Goal: Task Accomplishment & Management: Manage account settings

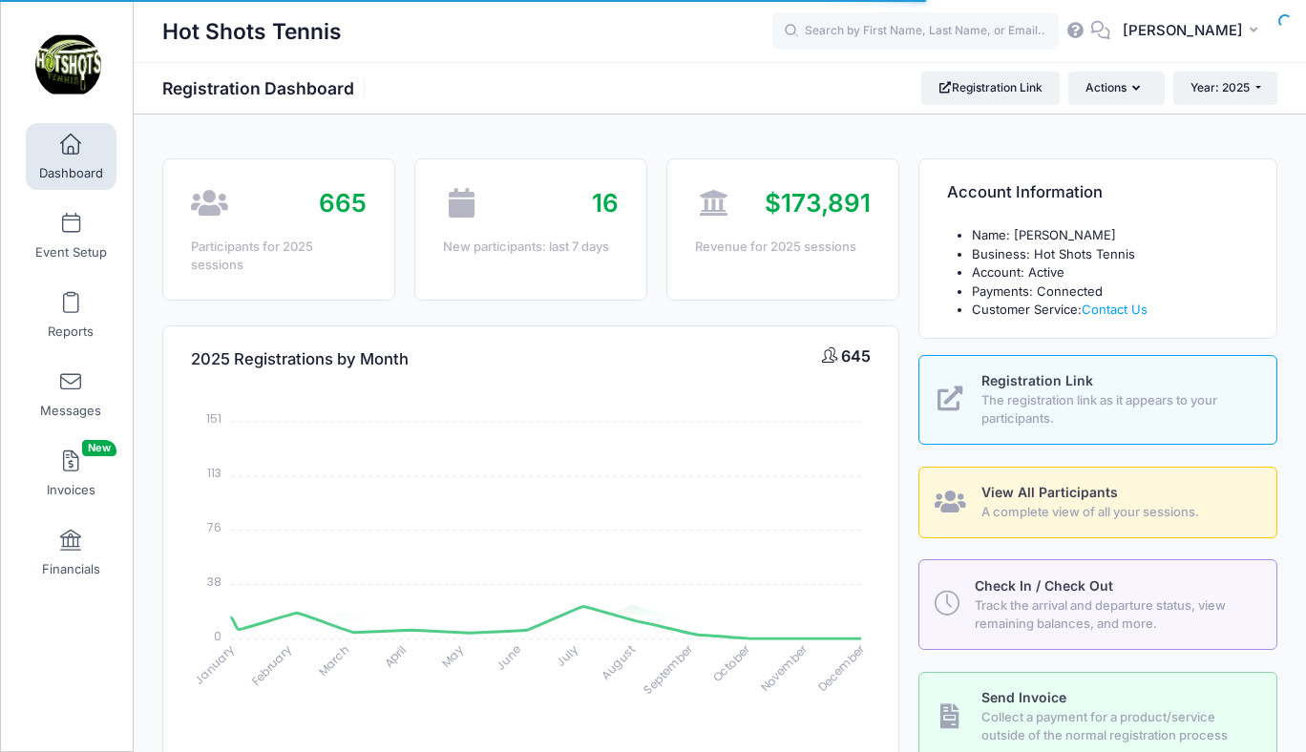
select select
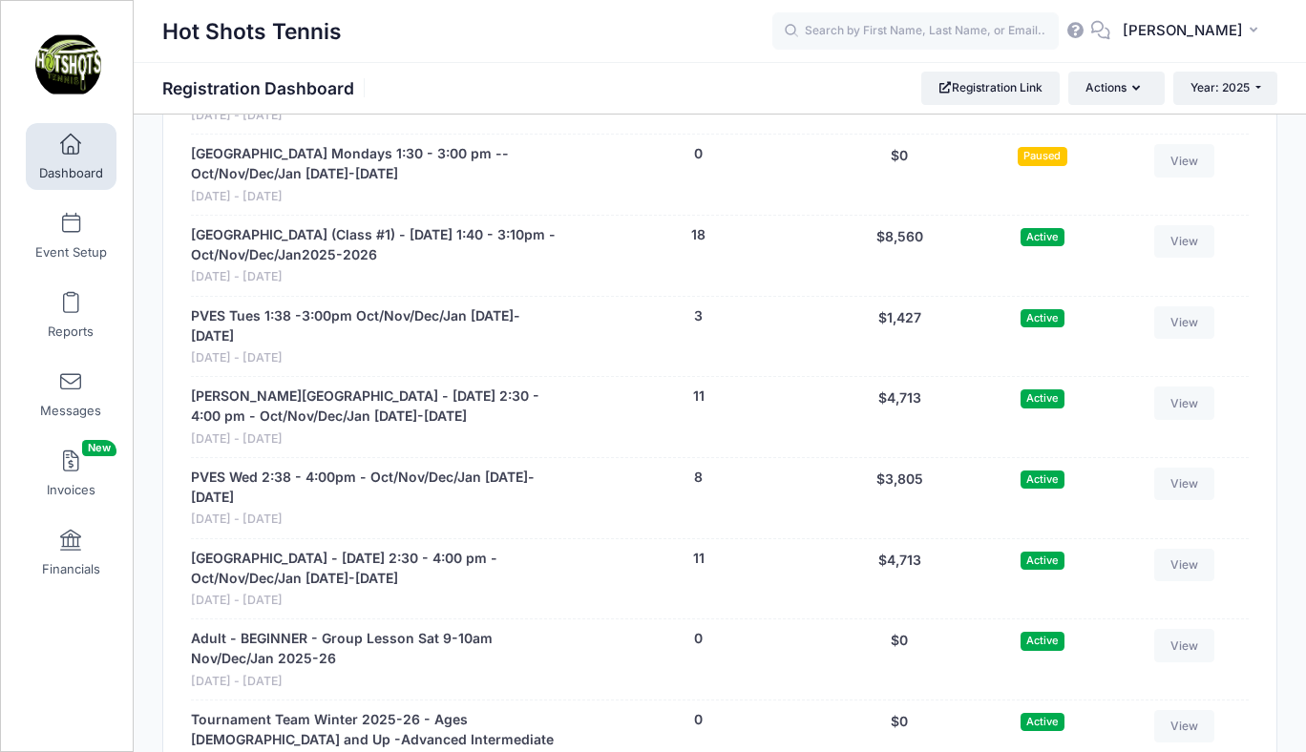
scroll to position [5401, 0]
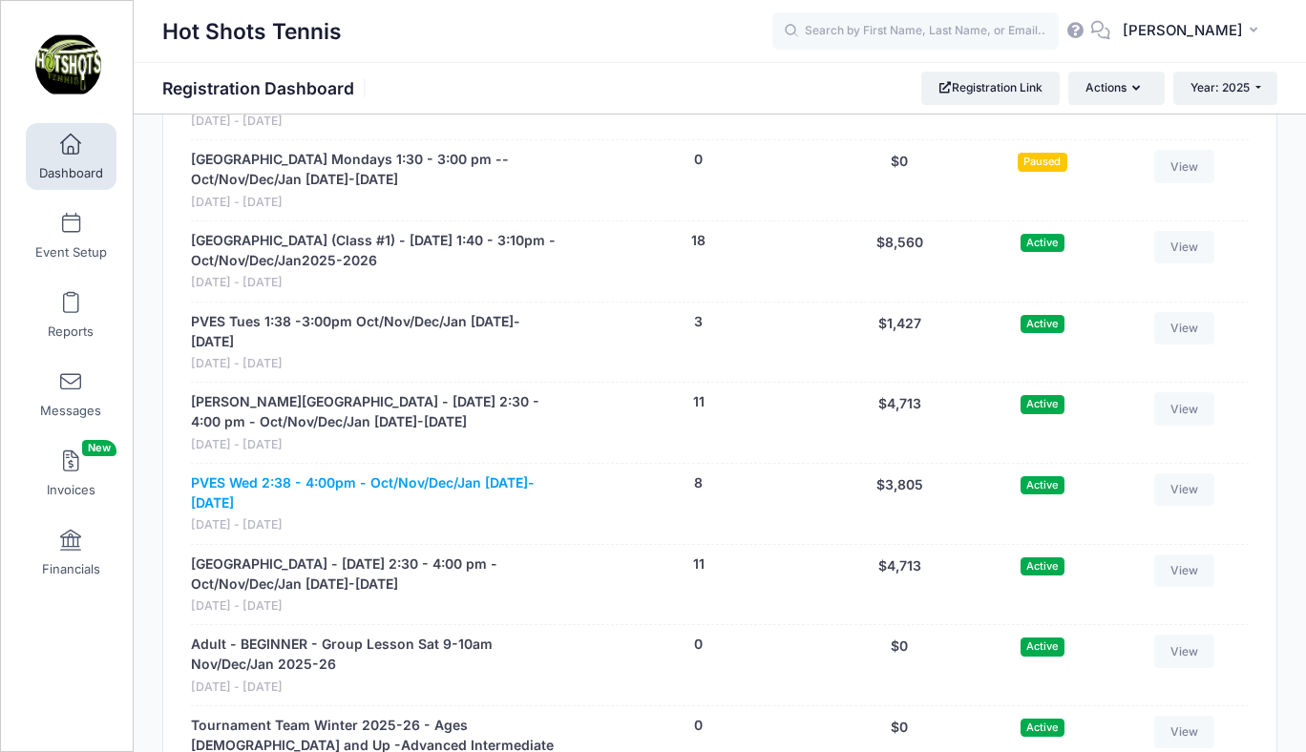
click at [365, 474] on link "PVES Wed 2:38 - 4:00pm - Oct/Nov/Dec/Jan 2025-2026" at bounding box center [376, 494] width 371 height 40
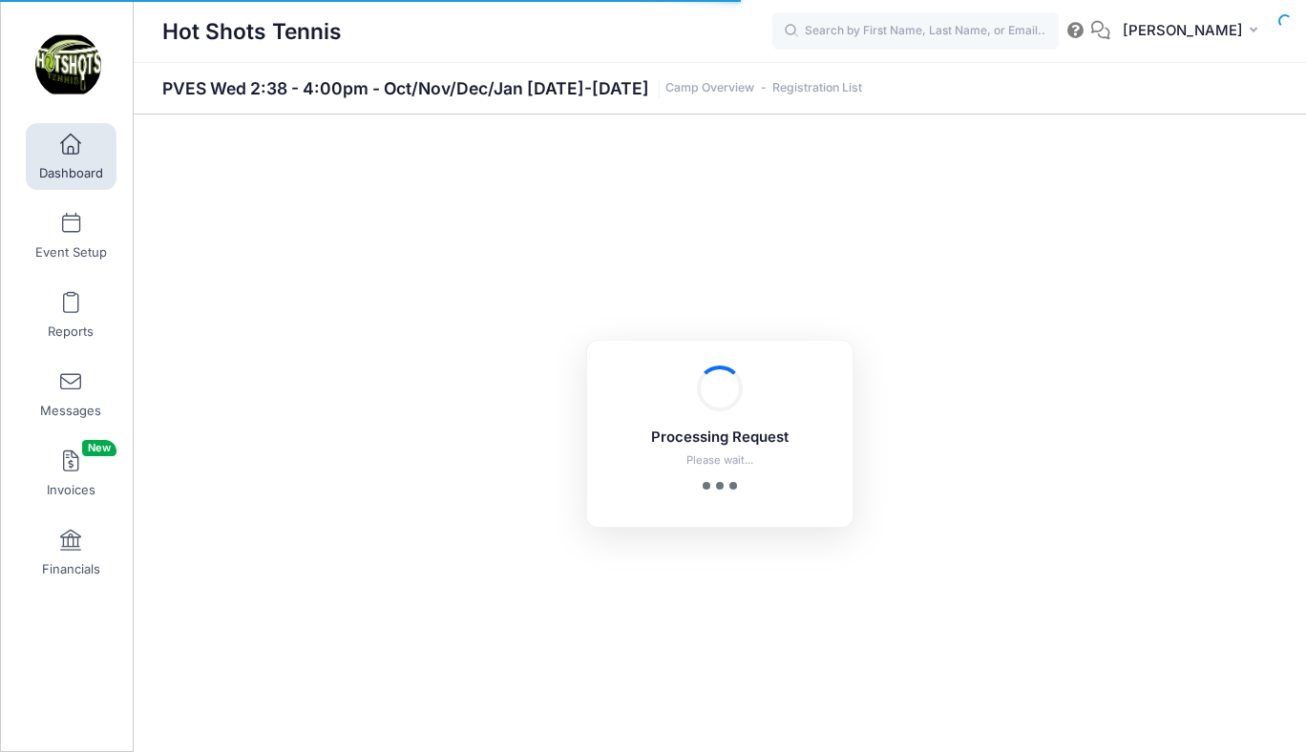
select select "10"
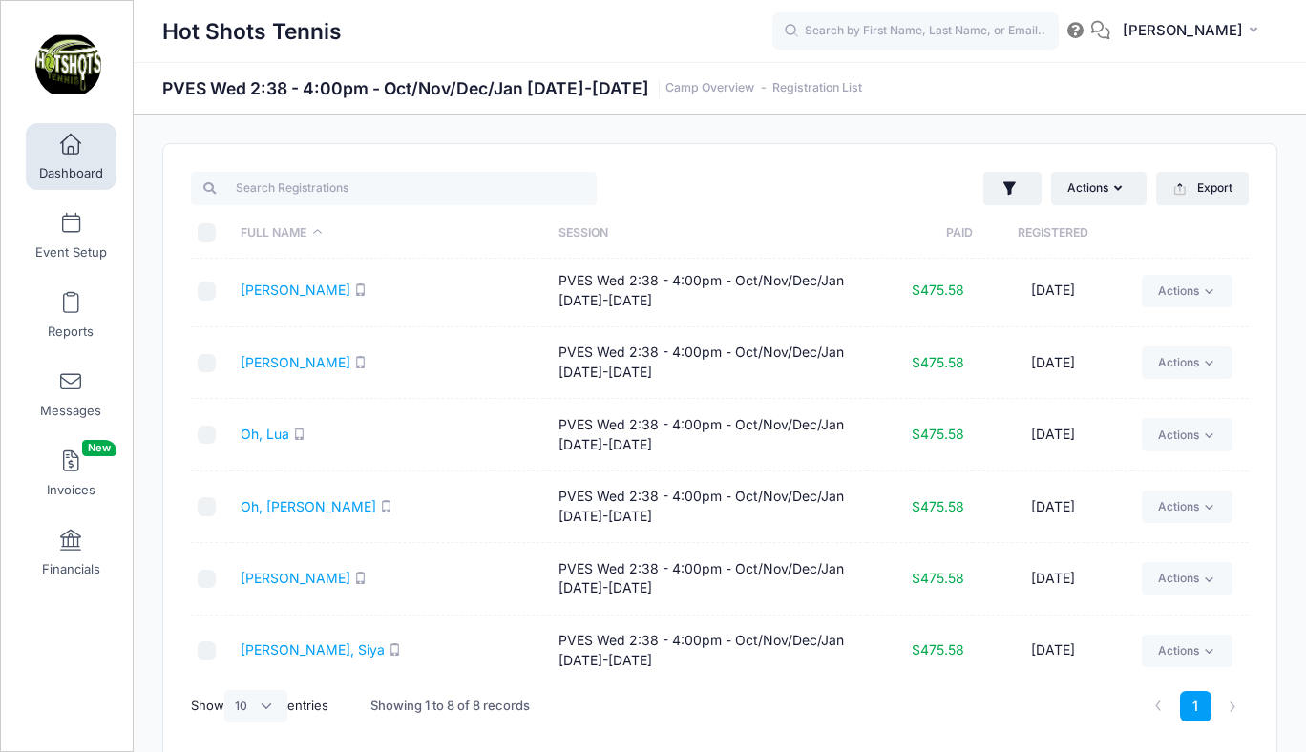
scroll to position [157, 0]
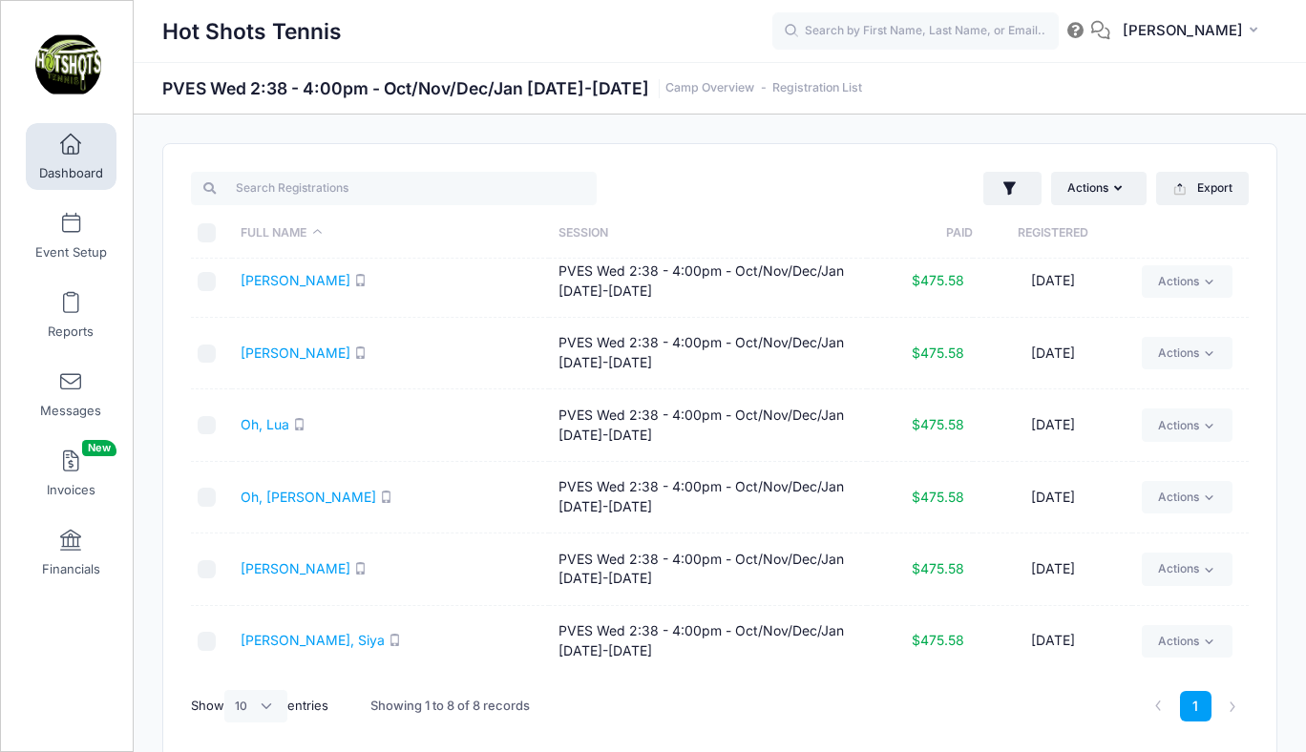
click at [71, 151] on span at bounding box center [71, 145] width 0 height 21
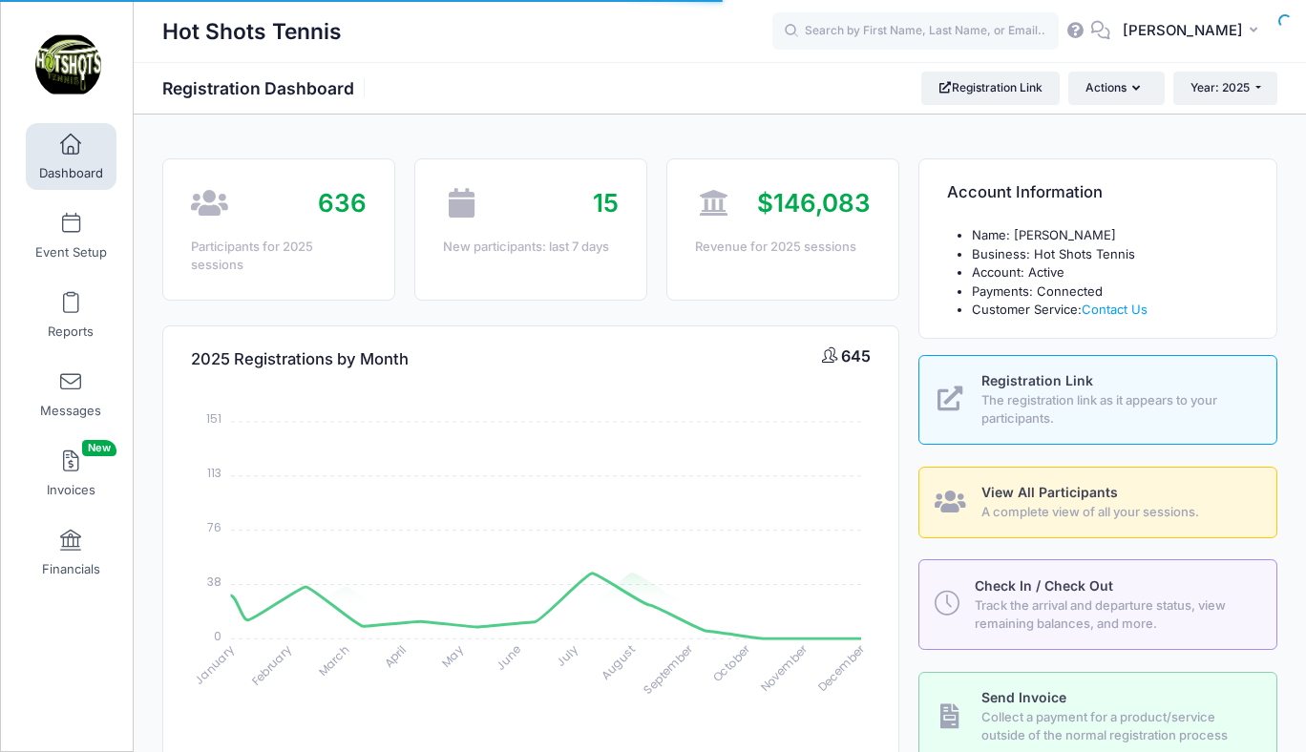
select select
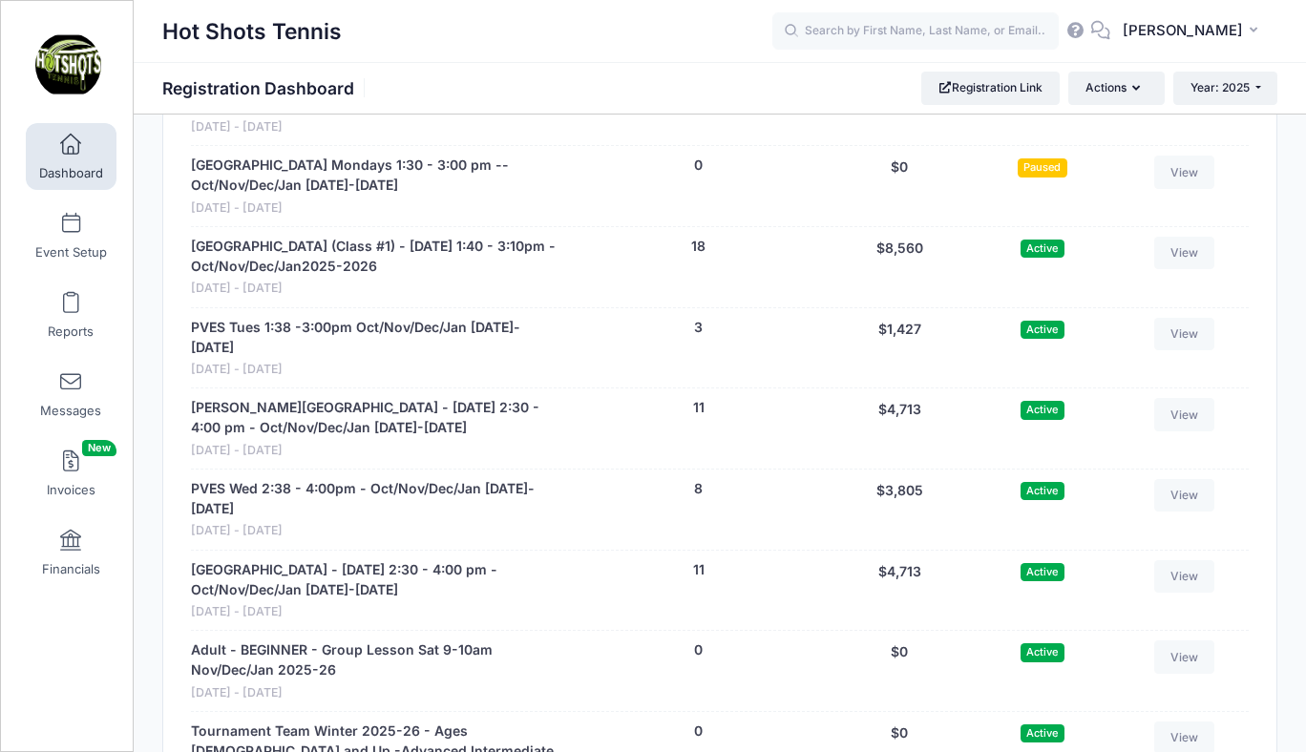
scroll to position [5387, 0]
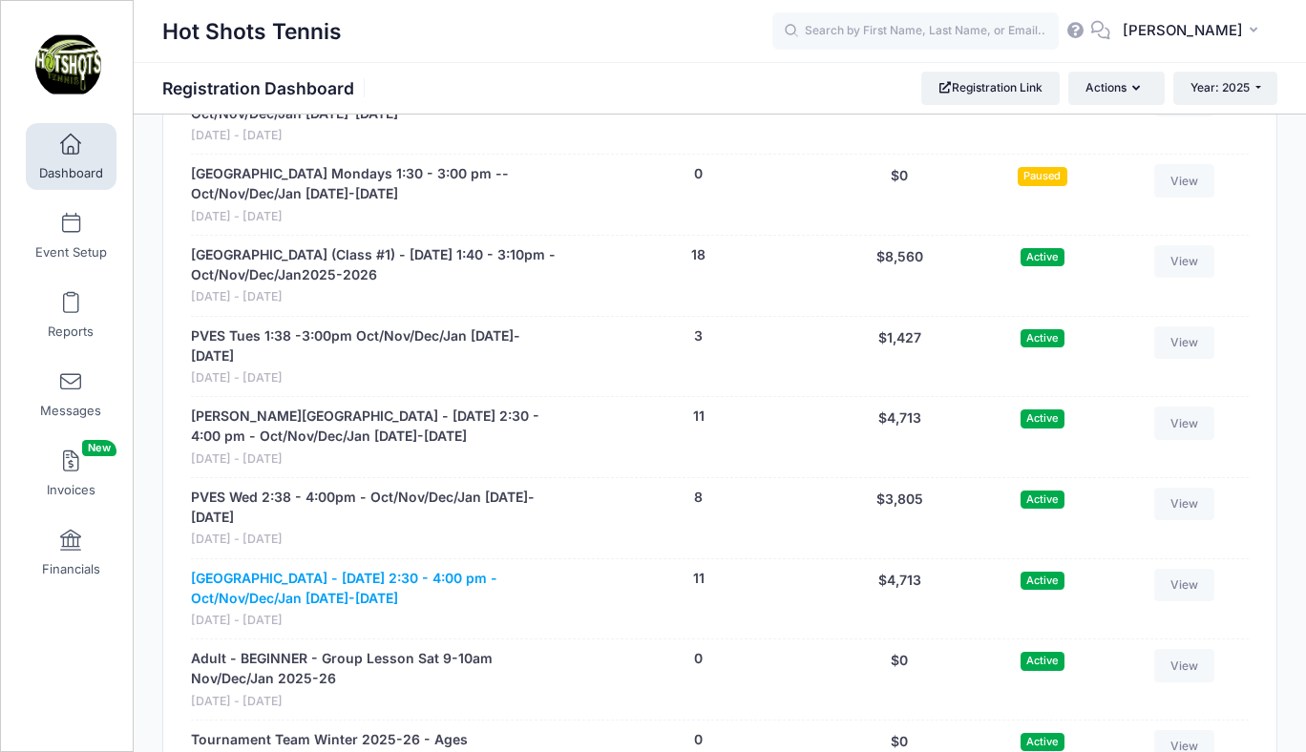
click at [377, 569] on link "[GEOGRAPHIC_DATA] - [DATE] 2:30 - 4:00 pm - Oct/Nov/Dec/Jan [DATE]-[DATE]" at bounding box center [376, 589] width 371 height 40
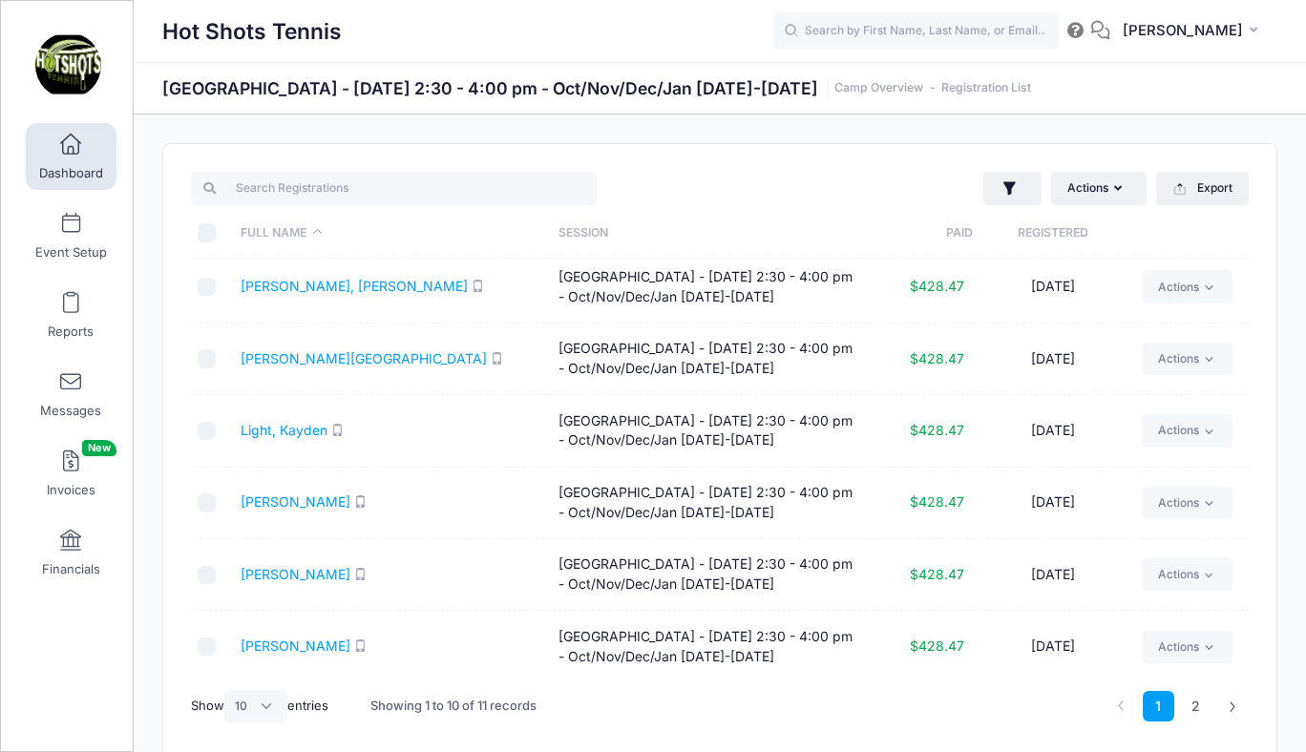
scroll to position [301, 0]
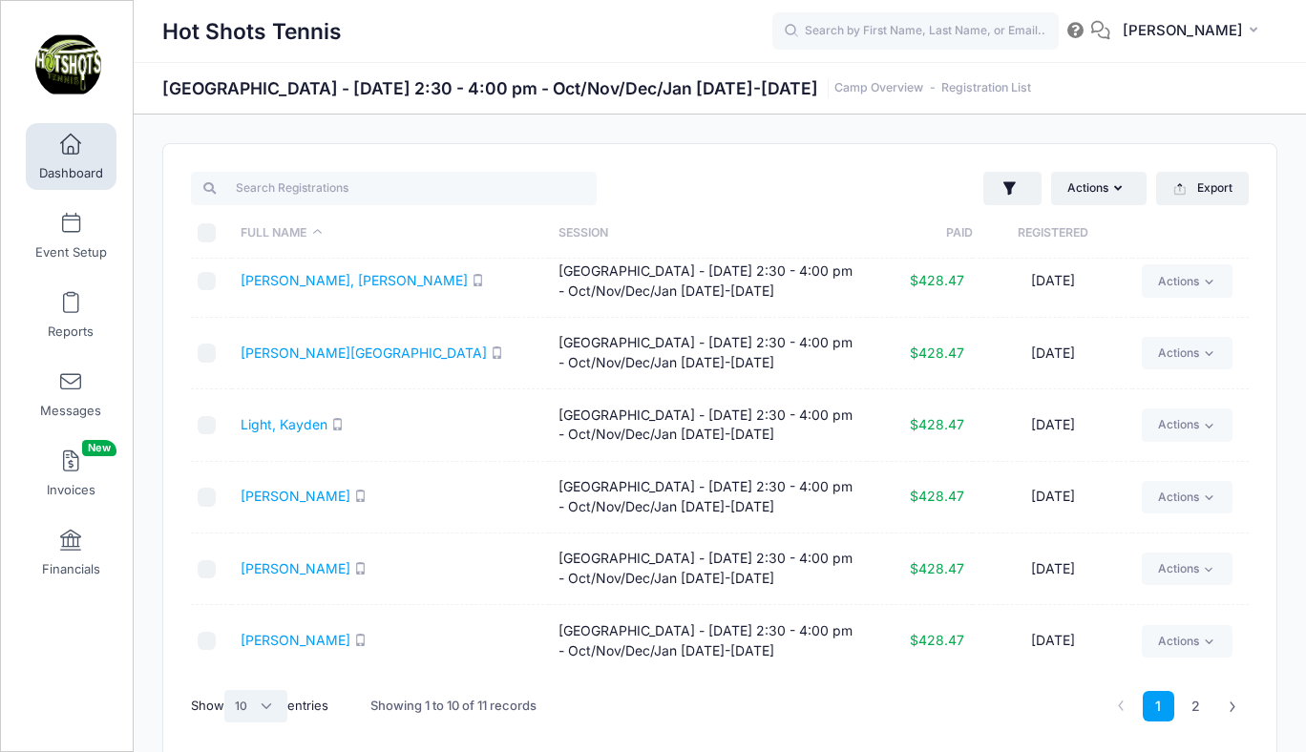
click at [266, 703] on select "All 10 25 50" at bounding box center [255, 706] width 63 height 32
select select "25"
click at [227, 690] on select "All 10 25 50" at bounding box center [255, 706] width 63 height 32
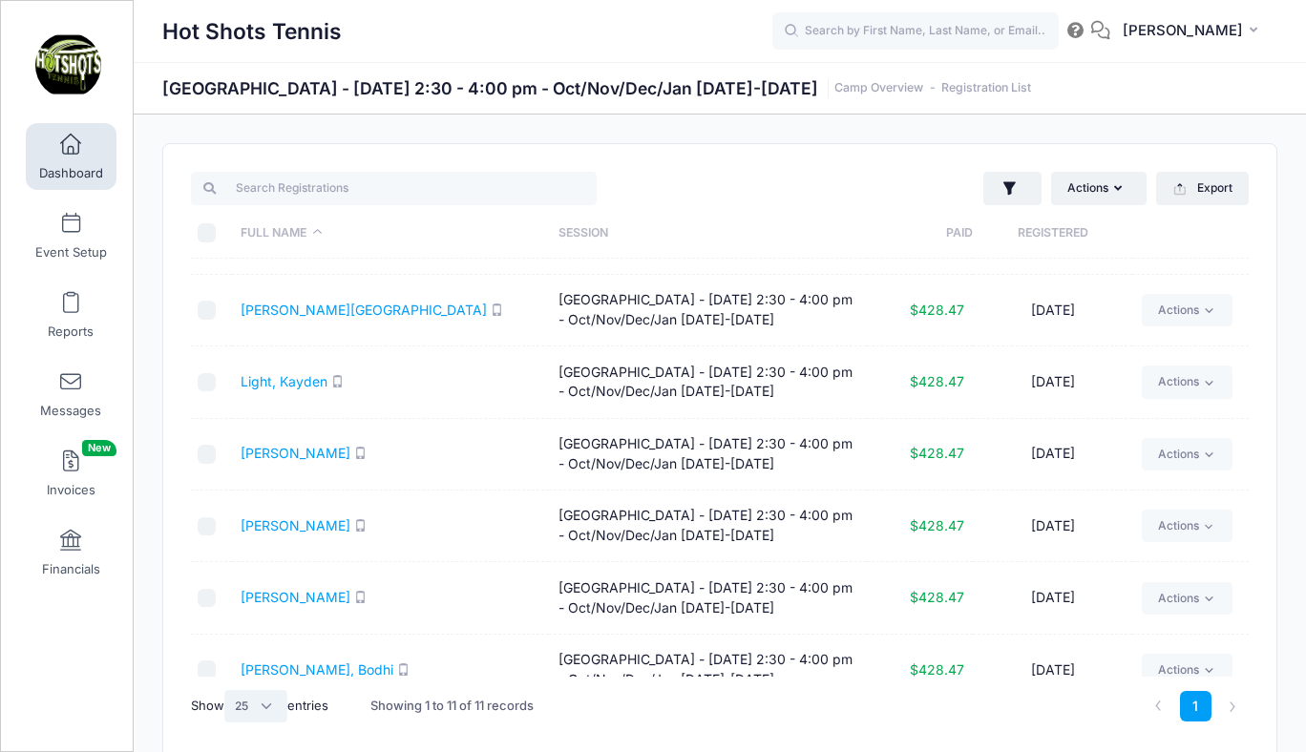
scroll to position [348, 0]
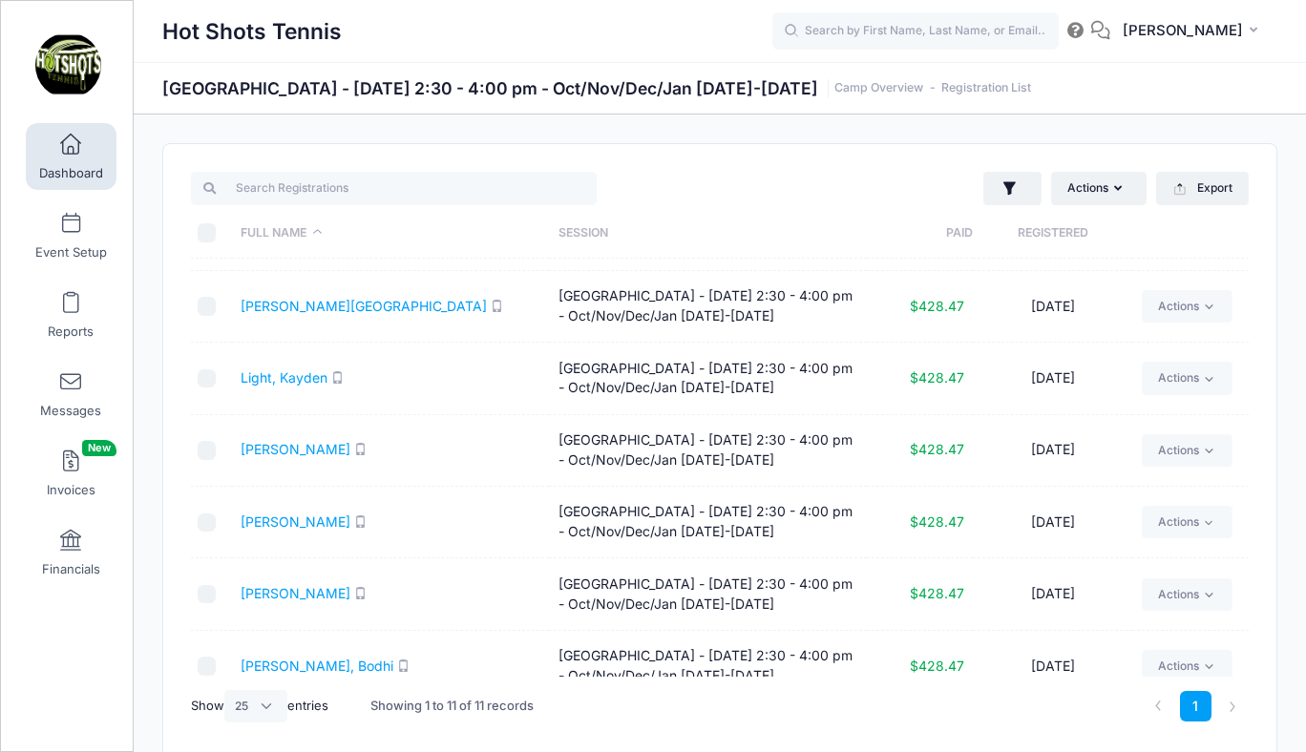
click at [71, 155] on span at bounding box center [71, 145] width 0 height 21
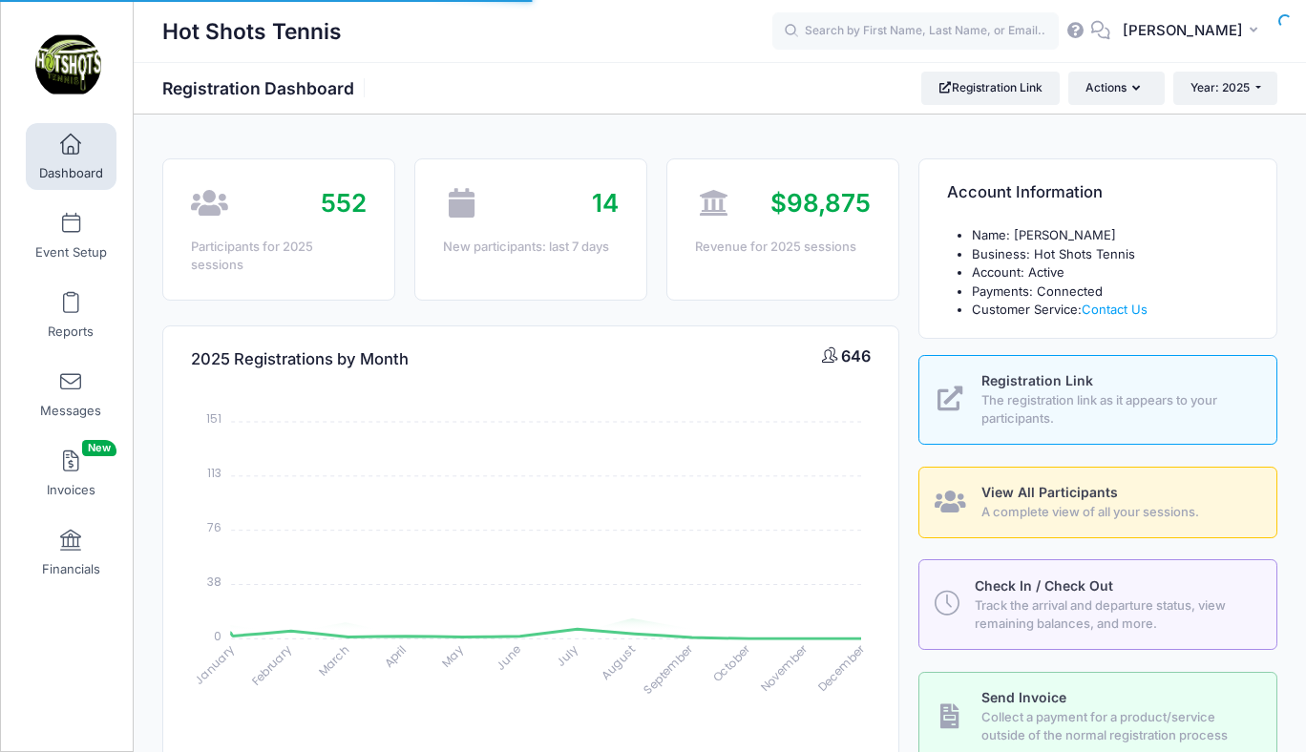
select select
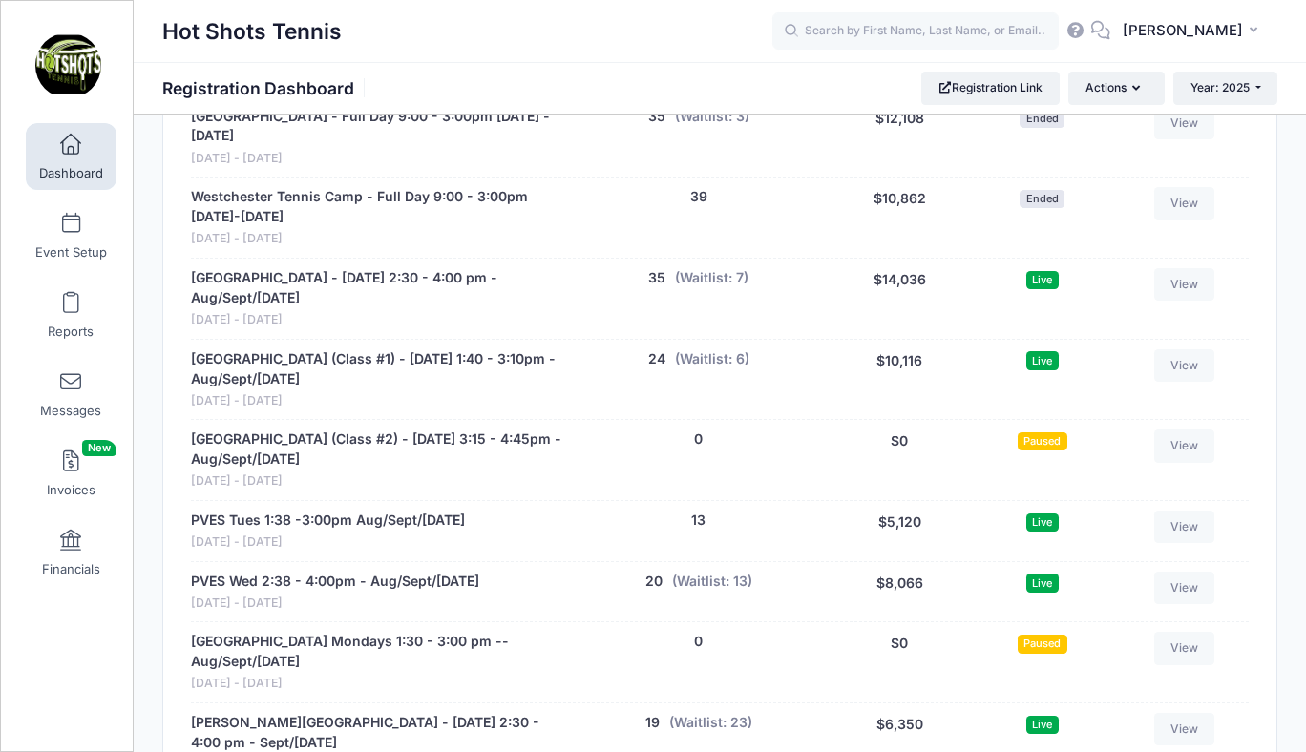
scroll to position [3666, 0]
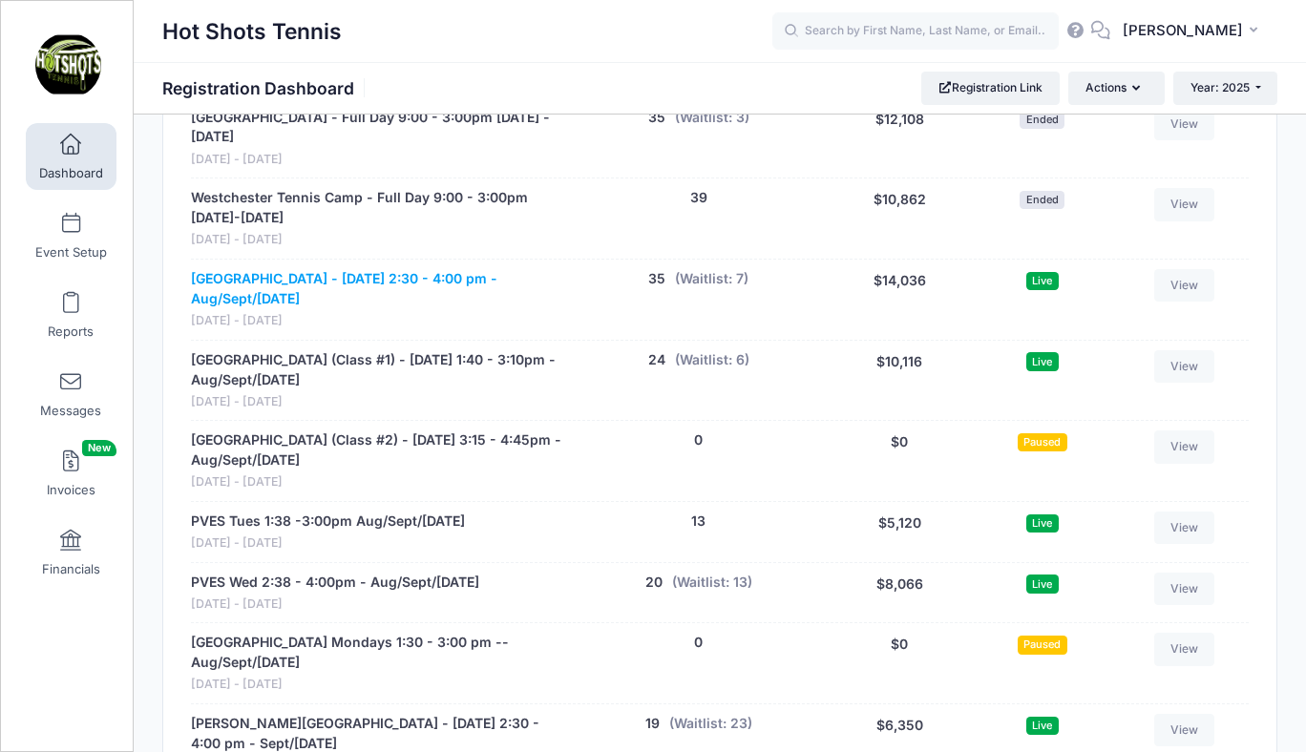
click at [347, 269] on link "[GEOGRAPHIC_DATA] - [DATE] 2:30 - 4:00 pm - Aug/Sept/[DATE]" at bounding box center [376, 289] width 371 height 40
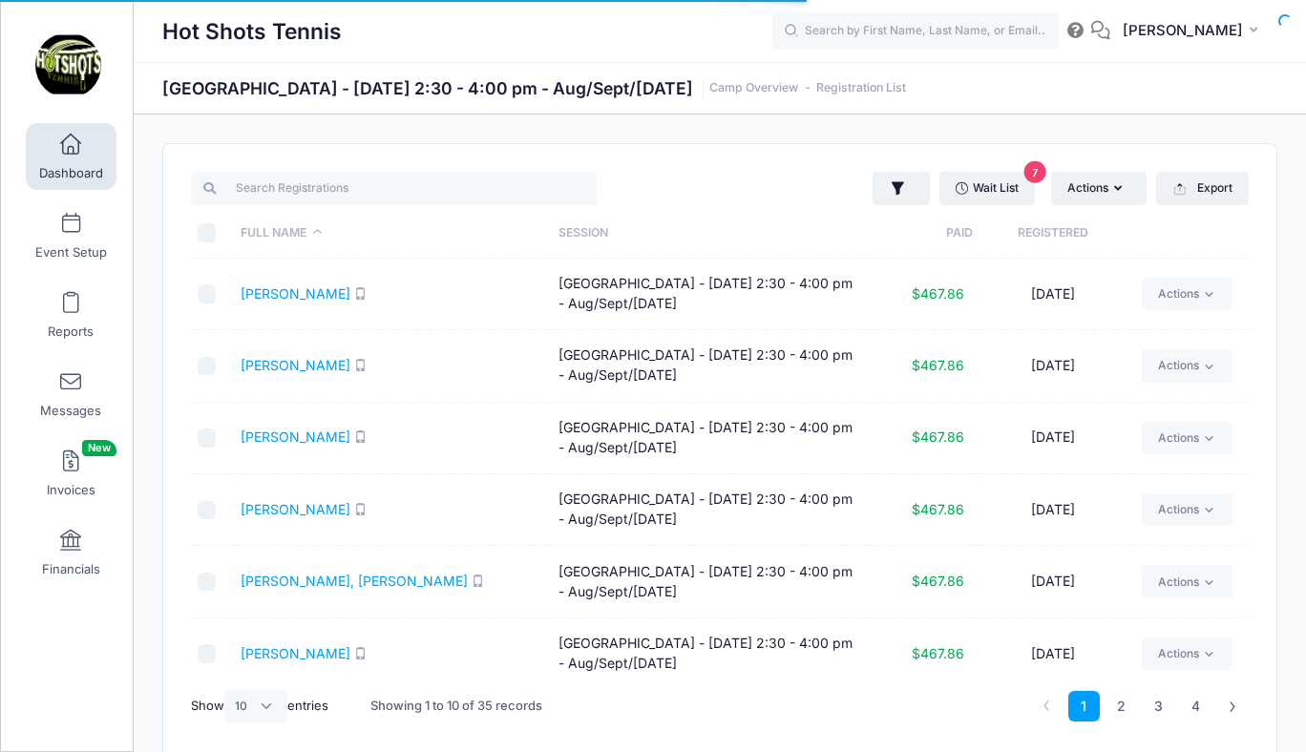
select select "10"
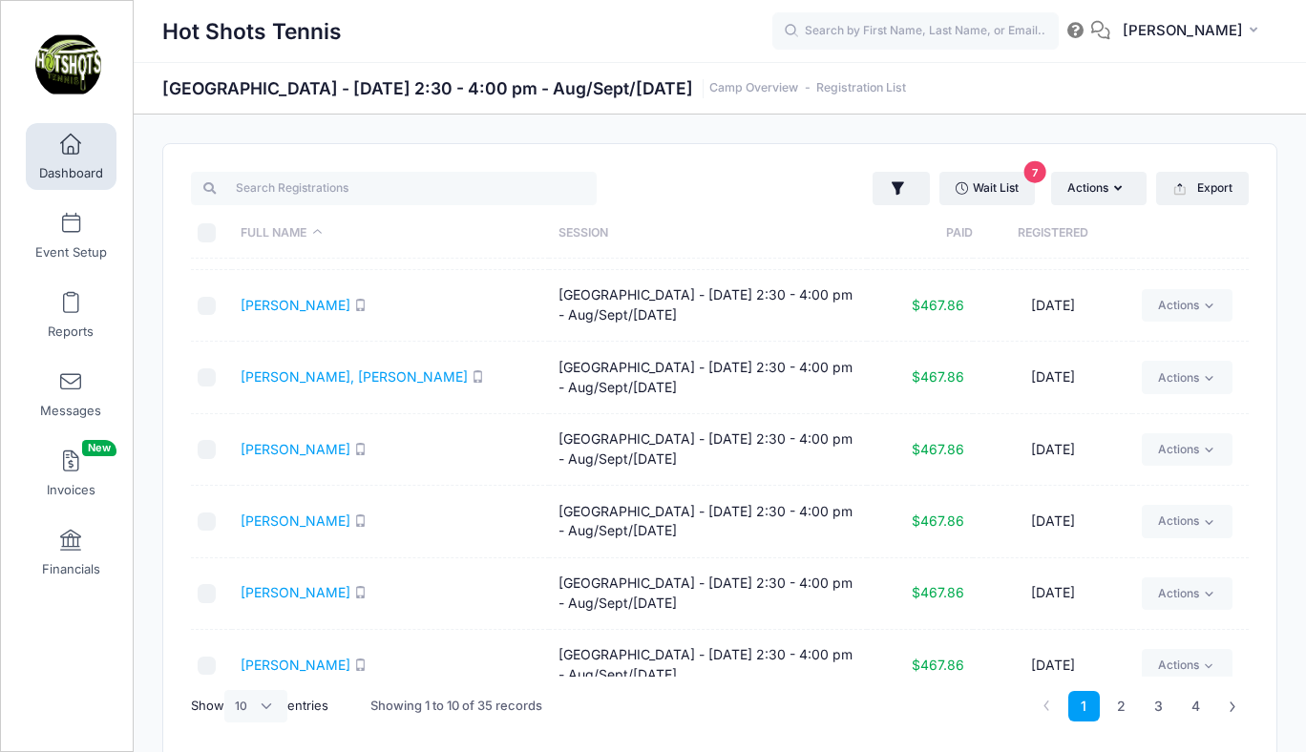
scroll to position [301, 0]
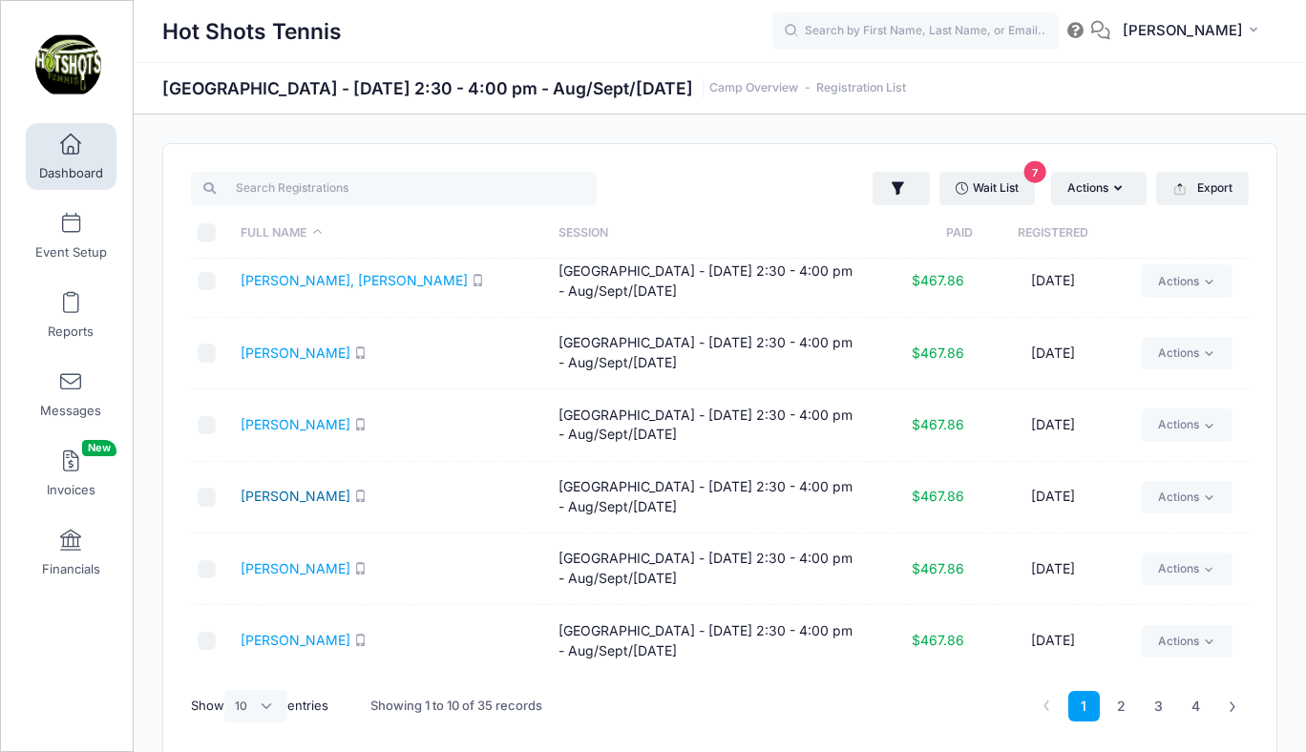
click at [266, 495] on link "[PERSON_NAME]" at bounding box center [296, 496] width 110 height 16
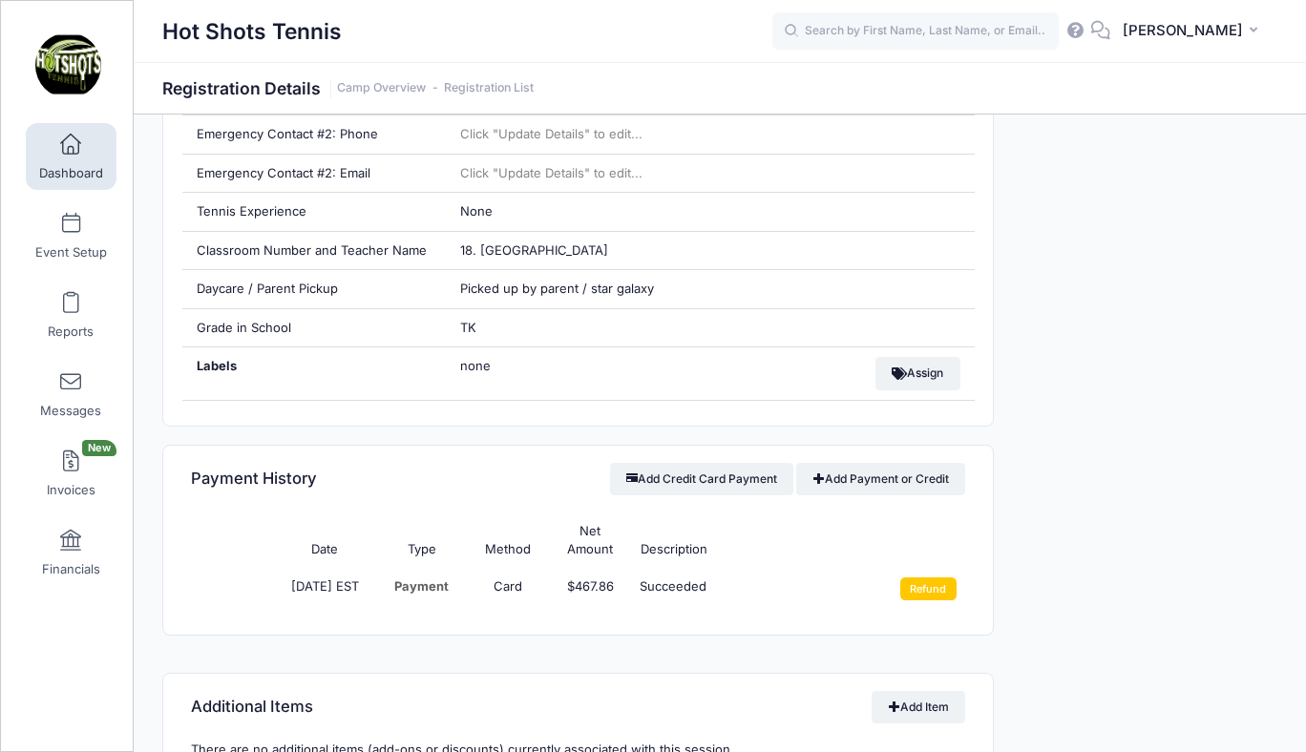
scroll to position [1221, 0]
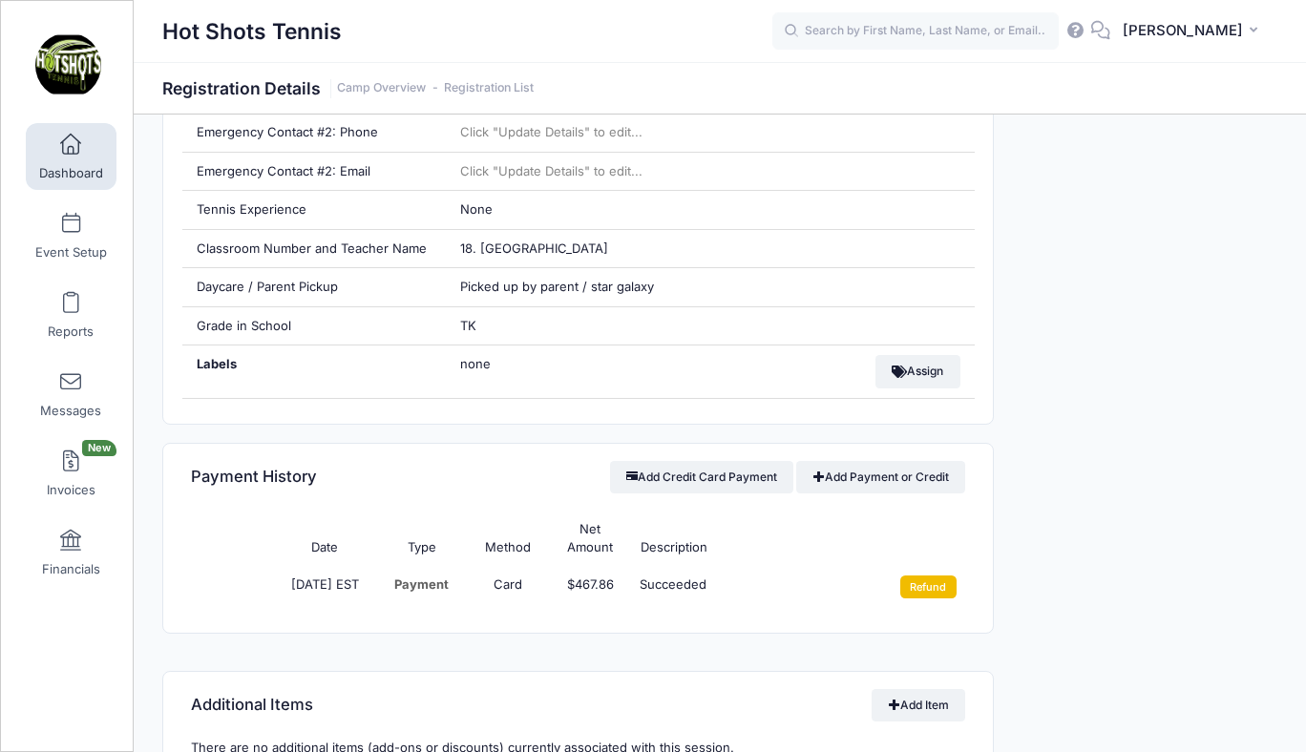
click at [915, 576] on input "Refund" at bounding box center [928, 587] width 56 height 23
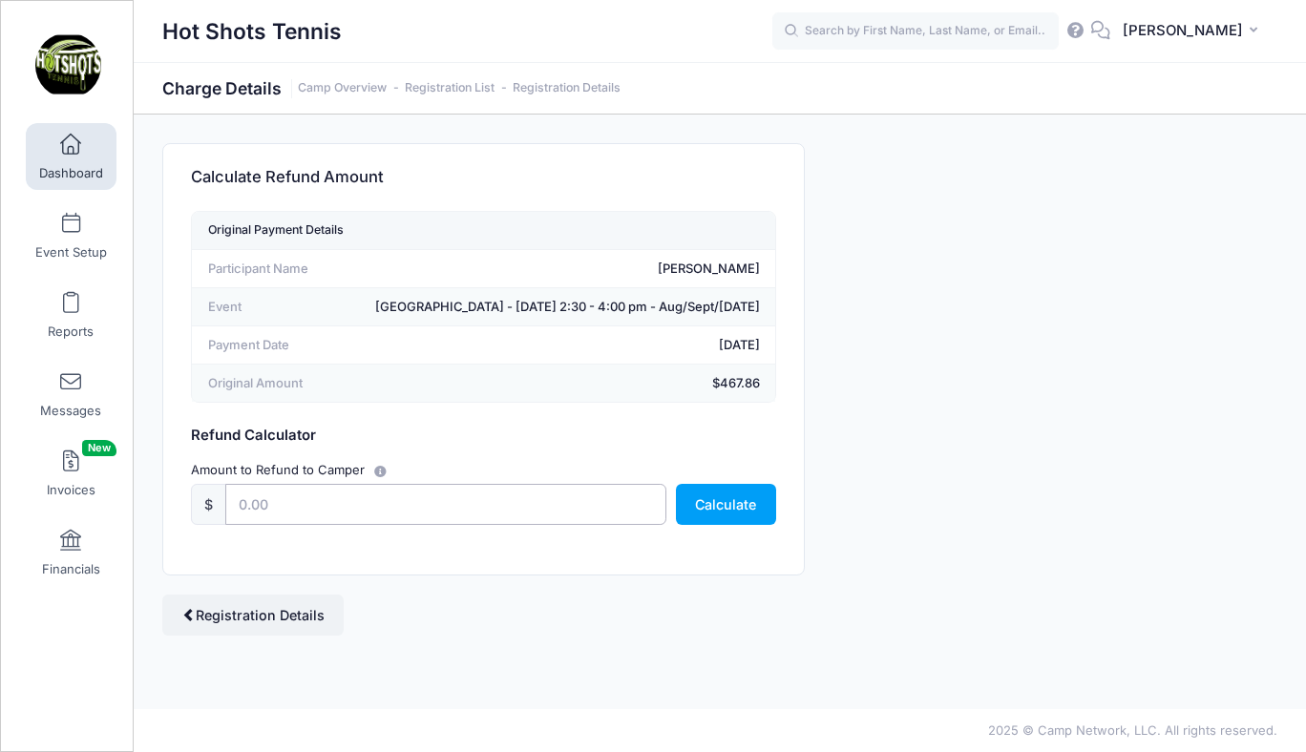
click at [445, 503] on input "text" at bounding box center [445, 504] width 441 height 41
type input "45.00"
click at [726, 505] on button "Calculate" at bounding box center [726, 504] width 100 height 41
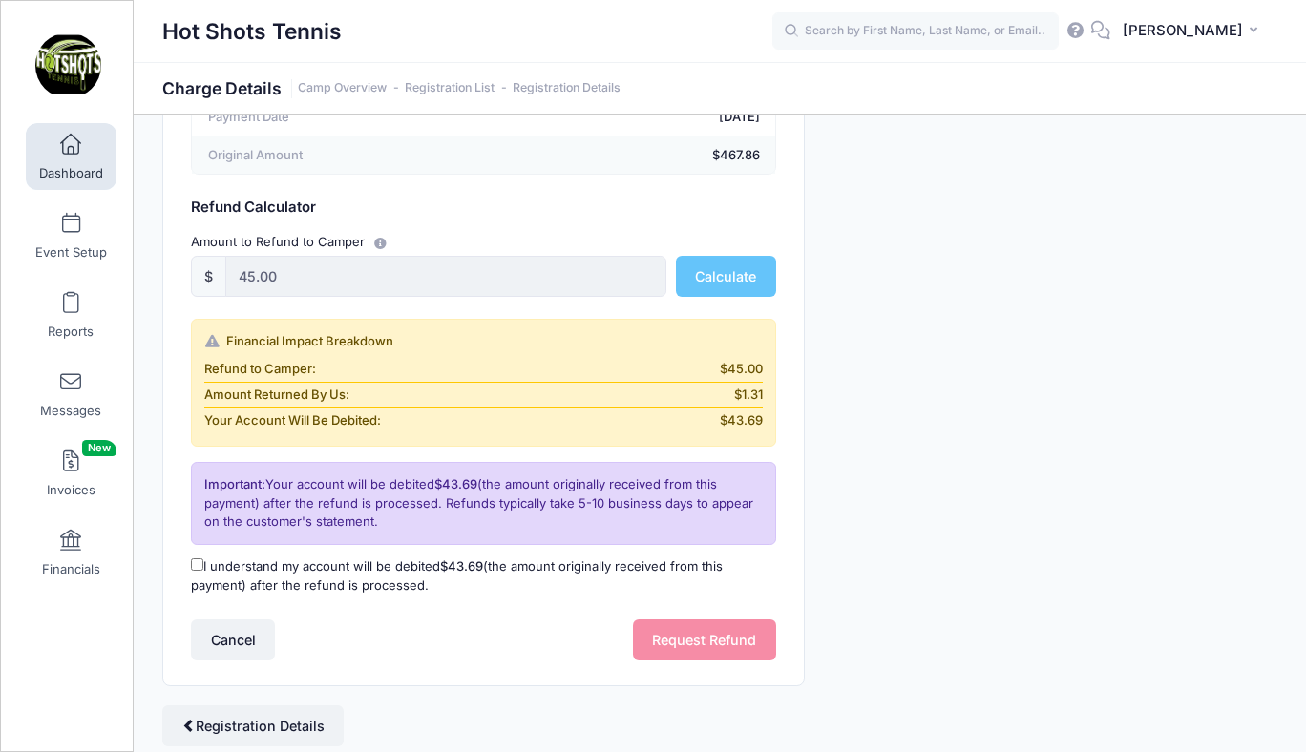
scroll to position [236, 0]
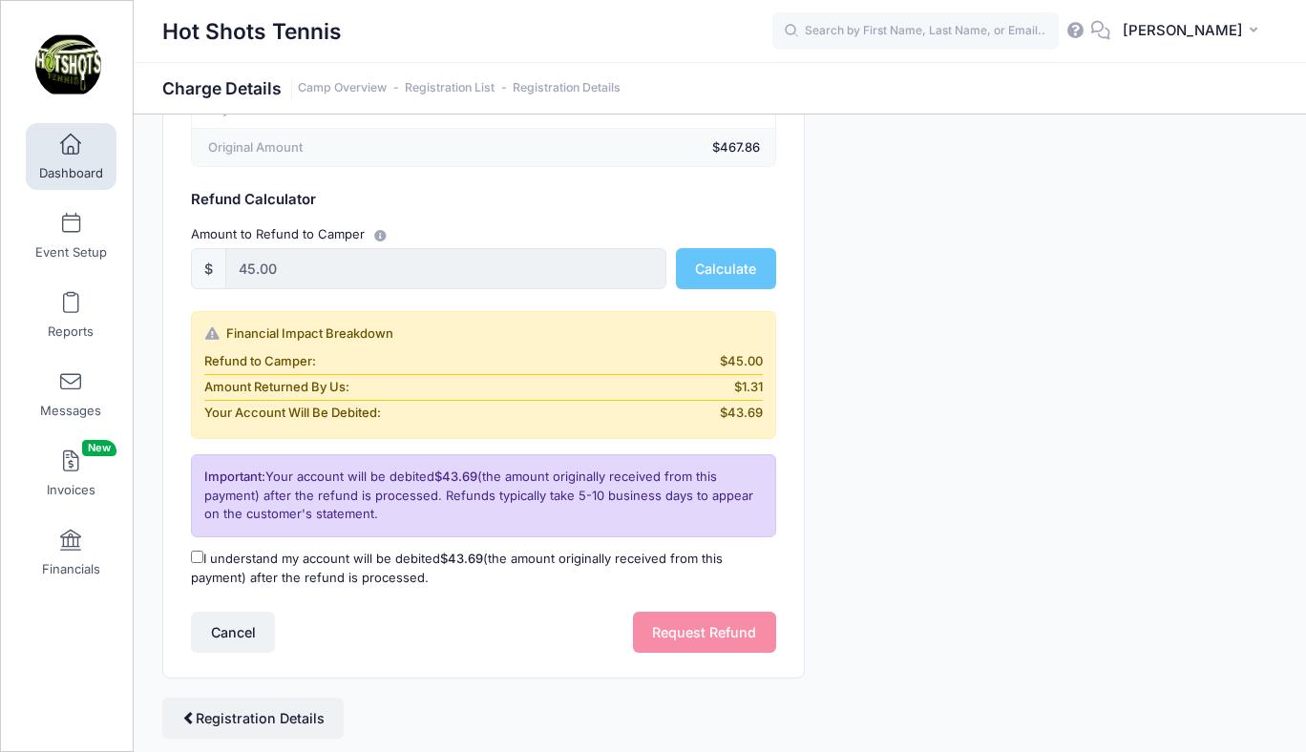
click at [196, 558] on input "I understand my account will be debited $43.69 (the amount originally received …" at bounding box center [197, 557] width 12 height 12
checkbox input "true"
click at [683, 629] on button "Request Refund" at bounding box center [704, 632] width 143 height 41
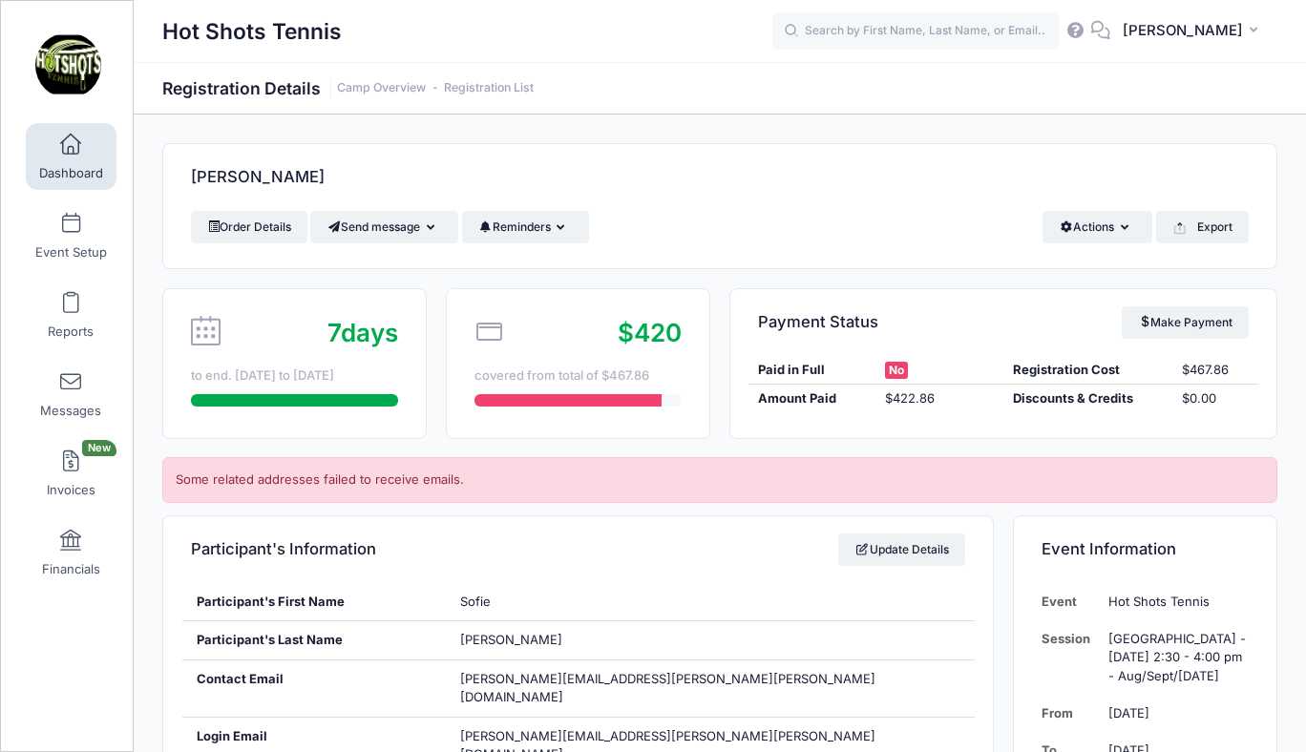
click at [71, 147] on span at bounding box center [71, 145] width 0 height 21
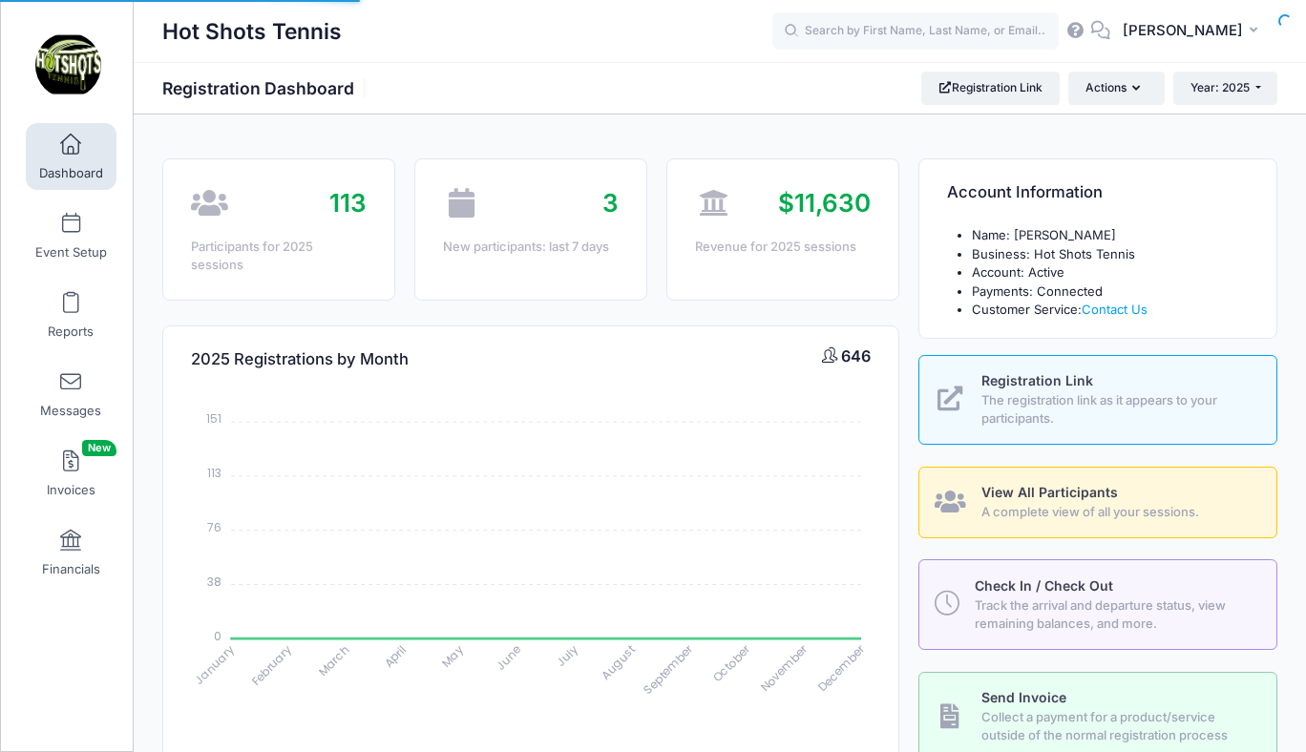
select select
